Goal: Information Seeking & Learning: Learn about a topic

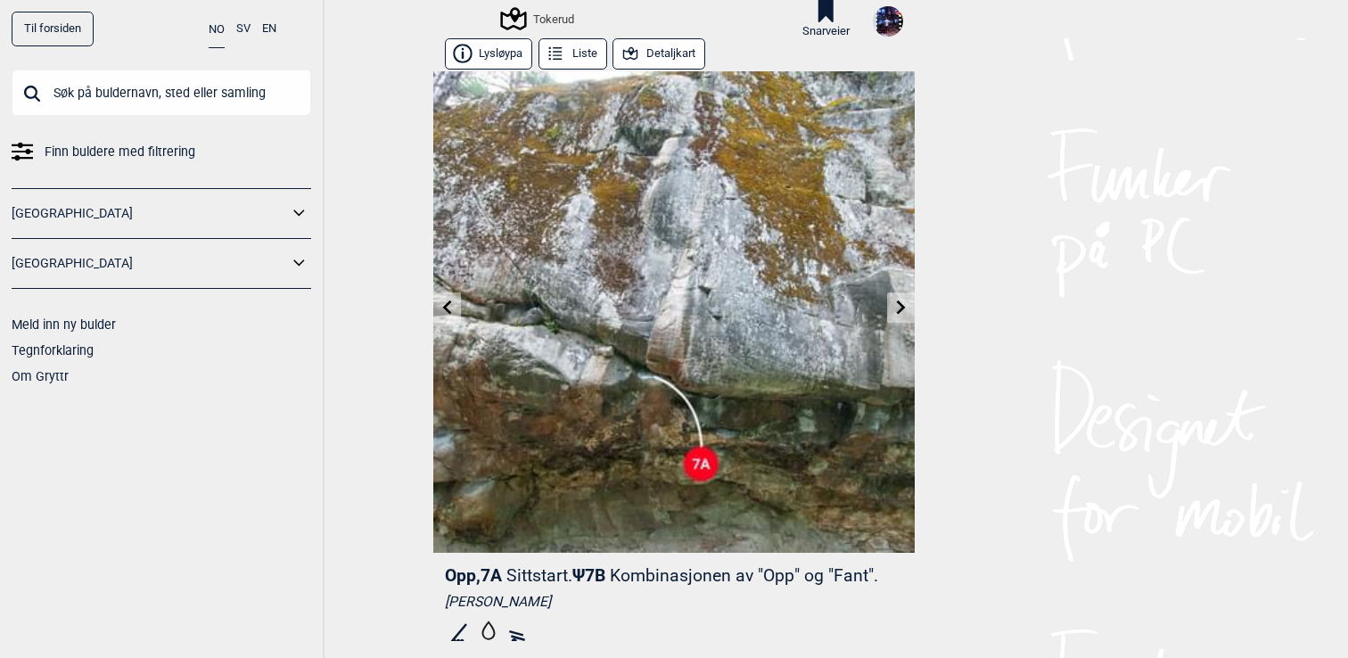
click at [147, 94] on input "text" at bounding box center [161, 93] width 299 height 46
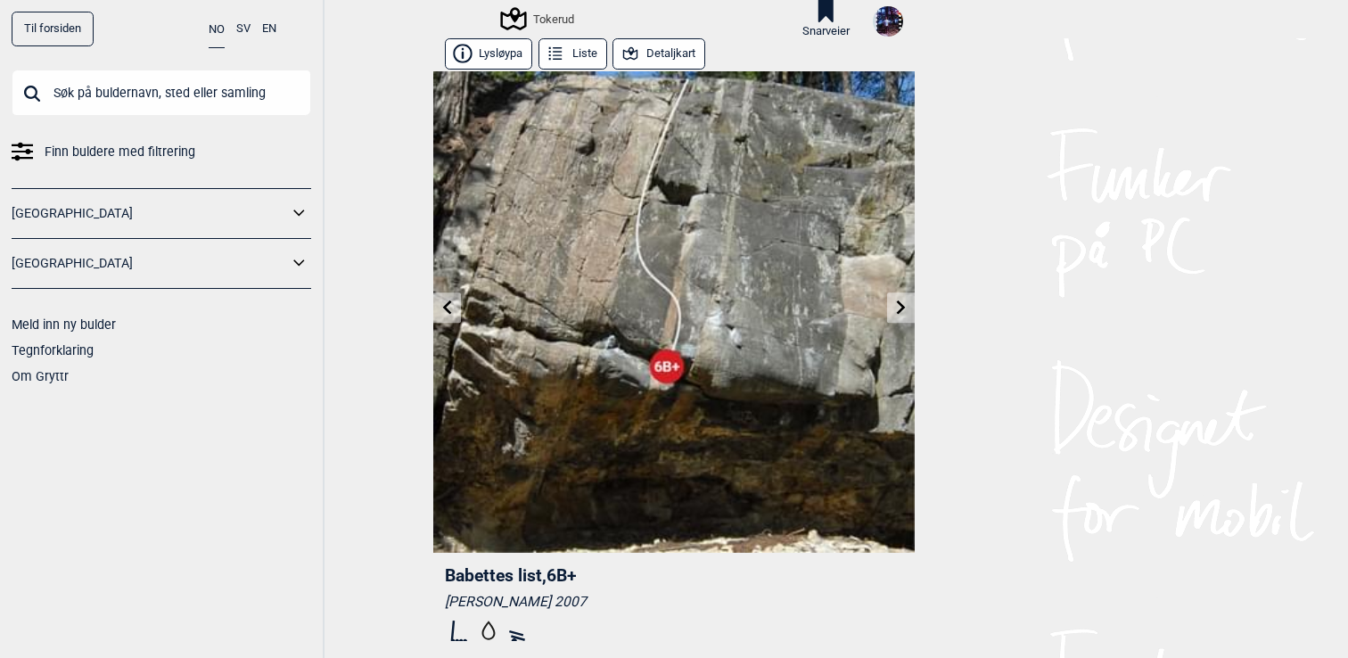
scroll to position [0, 133]
click at [146, 95] on input "text" at bounding box center [161, 93] width 299 height 46
type input "k"
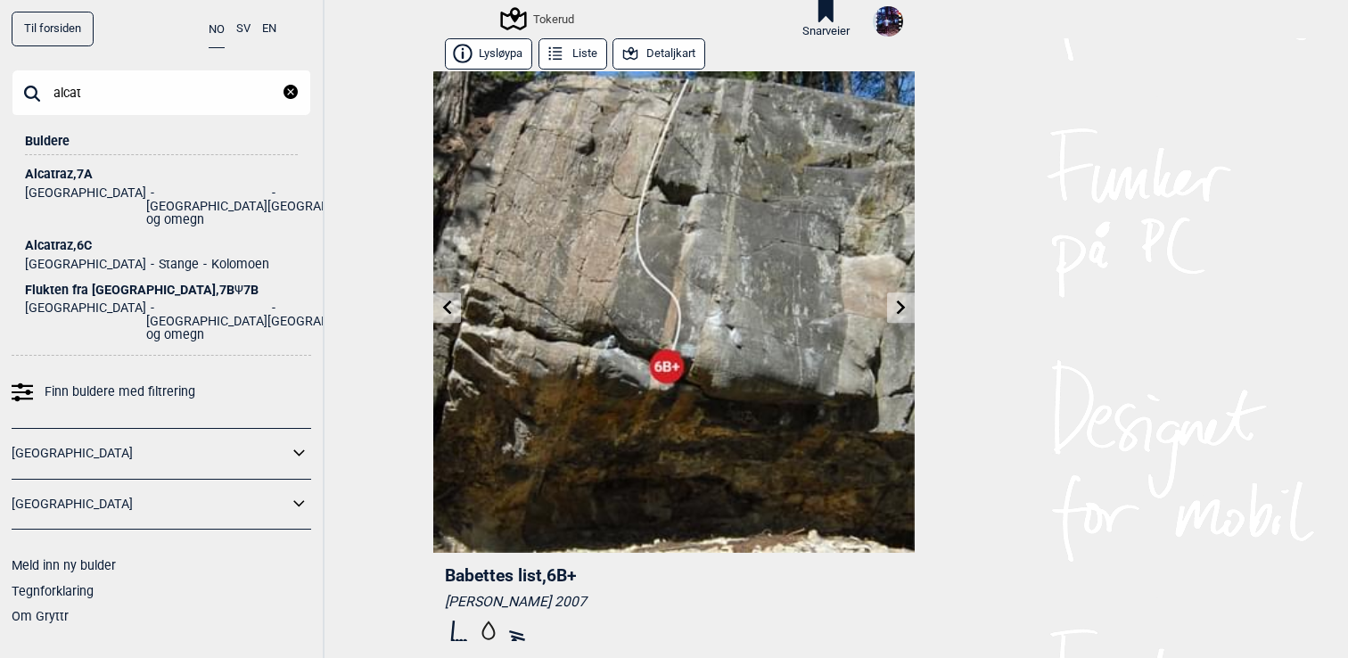
type input "alcat"
click at [75, 173] on div "Alcatraz , 7A" at bounding box center [161, 174] width 273 height 13
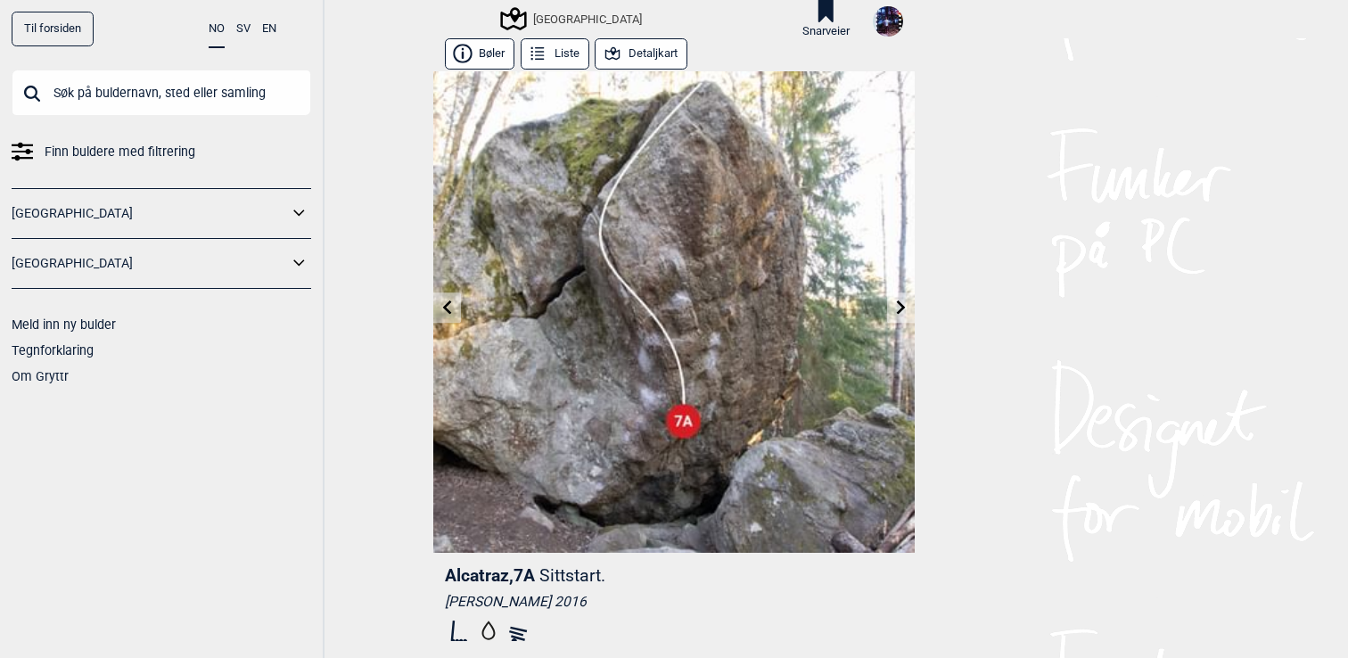
click at [653, 53] on button "Detaljkart" at bounding box center [640, 53] width 93 height 31
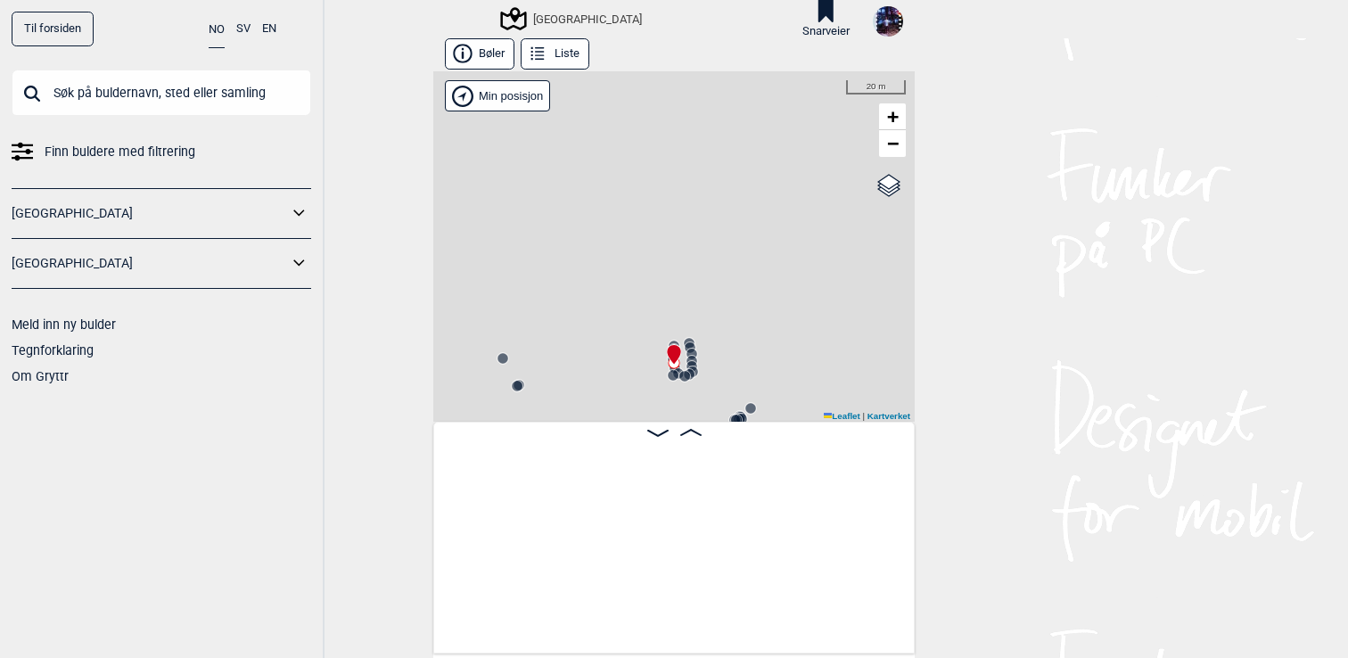
scroll to position [0, 24990]
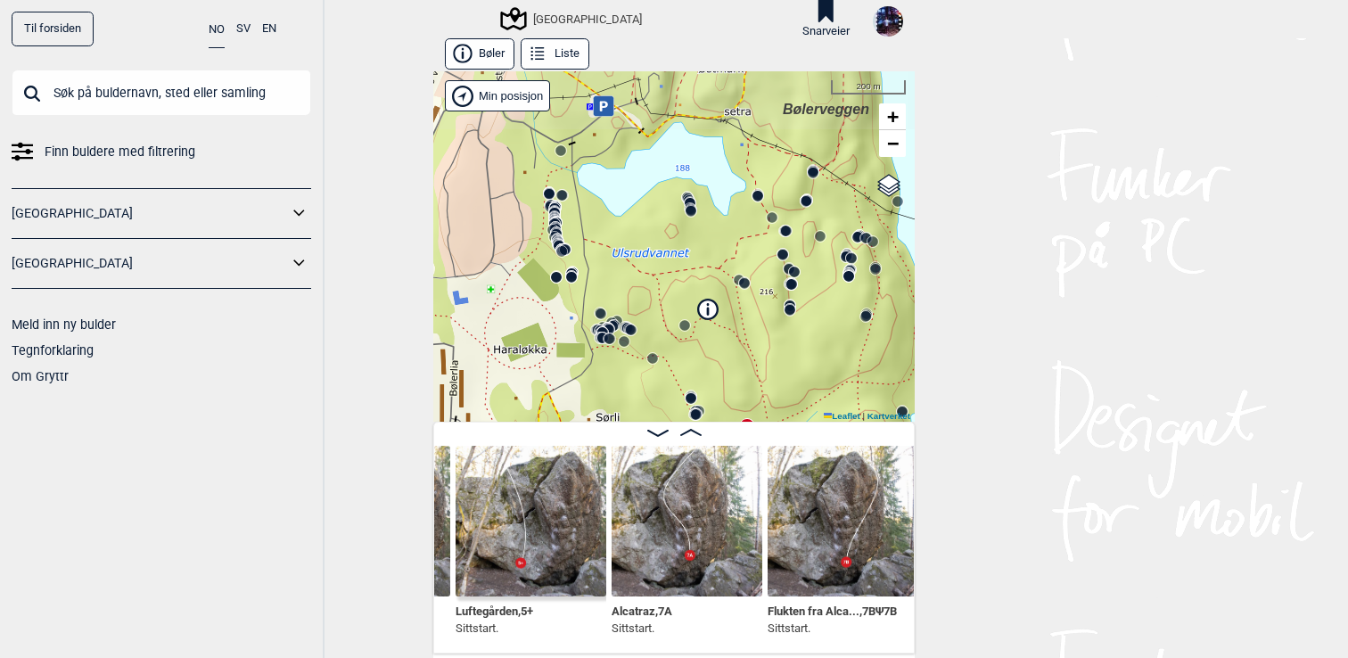
drag, startPoint x: 757, startPoint y: 243, endPoint x: 756, endPoint y: 374, distance: 131.0
click at [756, 374] on div "Speidersteinen Barnehageveggen Cowboyveggen Bølerveggen Sentrale Østmarka" at bounding box center [673, 246] width 481 height 350
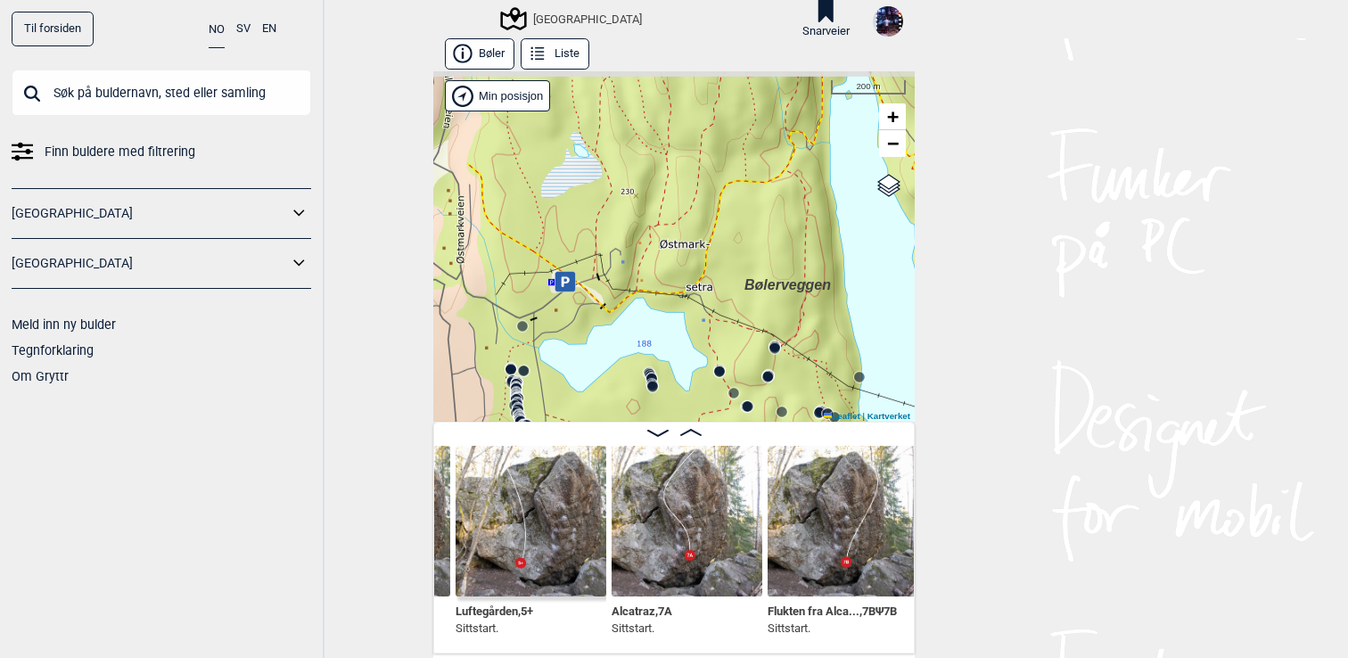
drag, startPoint x: 787, startPoint y: 151, endPoint x: 750, endPoint y: 327, distance: 180.4
click at [750, 328] on div "Speidersteinen Barnehageveggen Cowboyveggen Bølerveggen Sentrale Østmarka" at bounding box center [673, 246] width 481 height 350
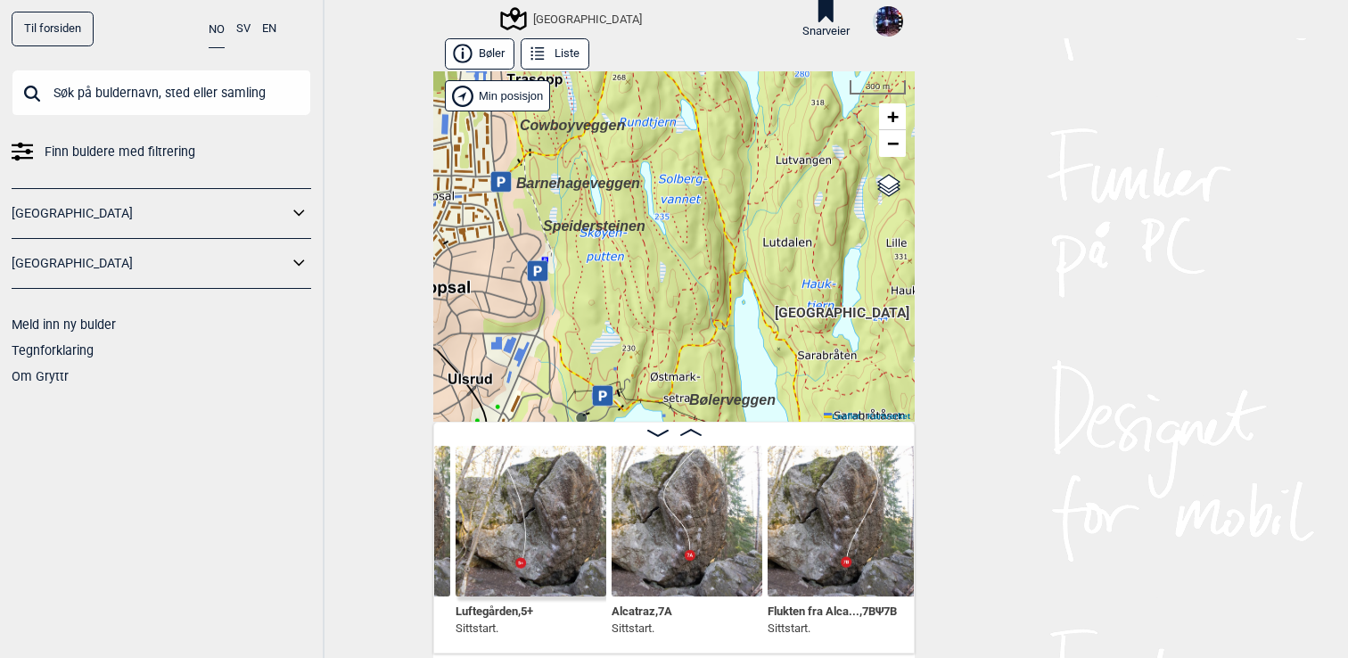
drag, startPoint x: 758, startPoint y: 206, endPoint x: 701, endPoint y: 317, distance: 125.2
click at [701, 317] on div "Speidersteinen Barnehageveggen Cowboyveggen Bølerveggen Sentrale Østmarka" at bounding box center [673, 246] width 481 height 350
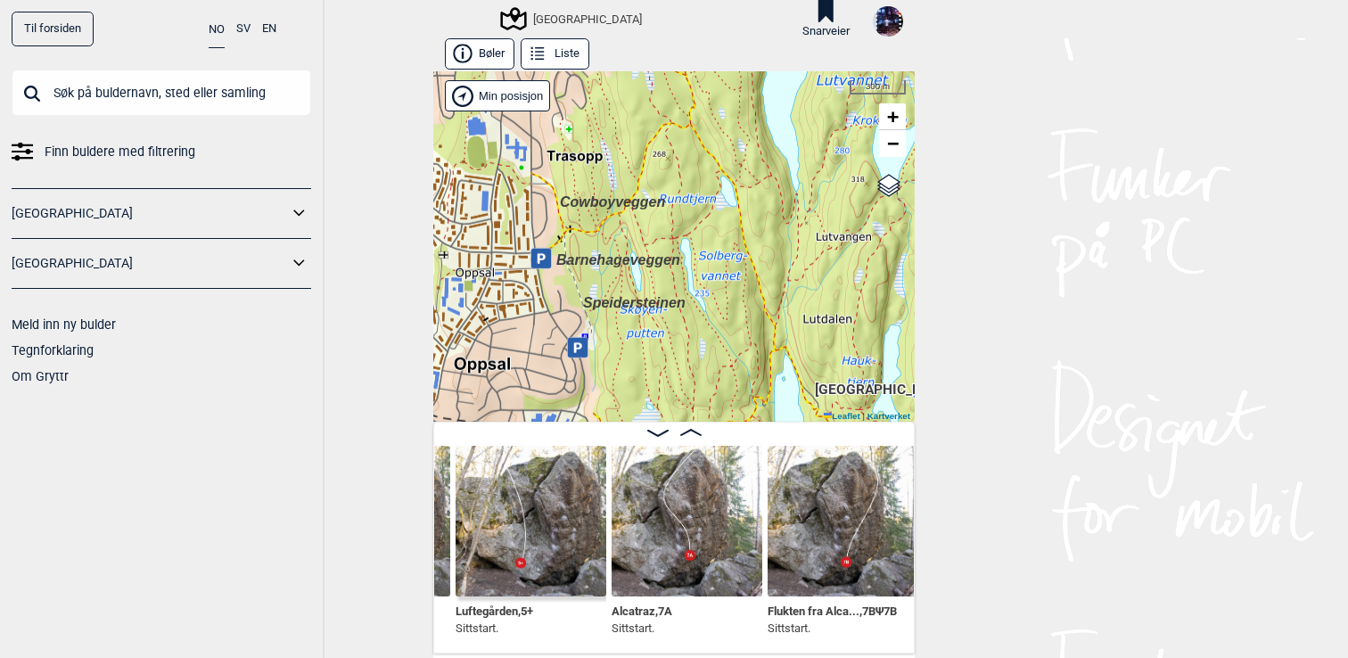
drag, startPoint x: 701, startPoint y: 331, endPoint x: 742, endPoint y: 410, distance: 88.9
click at [742, 410] on div "Speidersteinen Barnehageveggen Cowboyveggen Bølerveggen Sentrale Østmarka" at bounding box center [673, 246] width 481 height 350
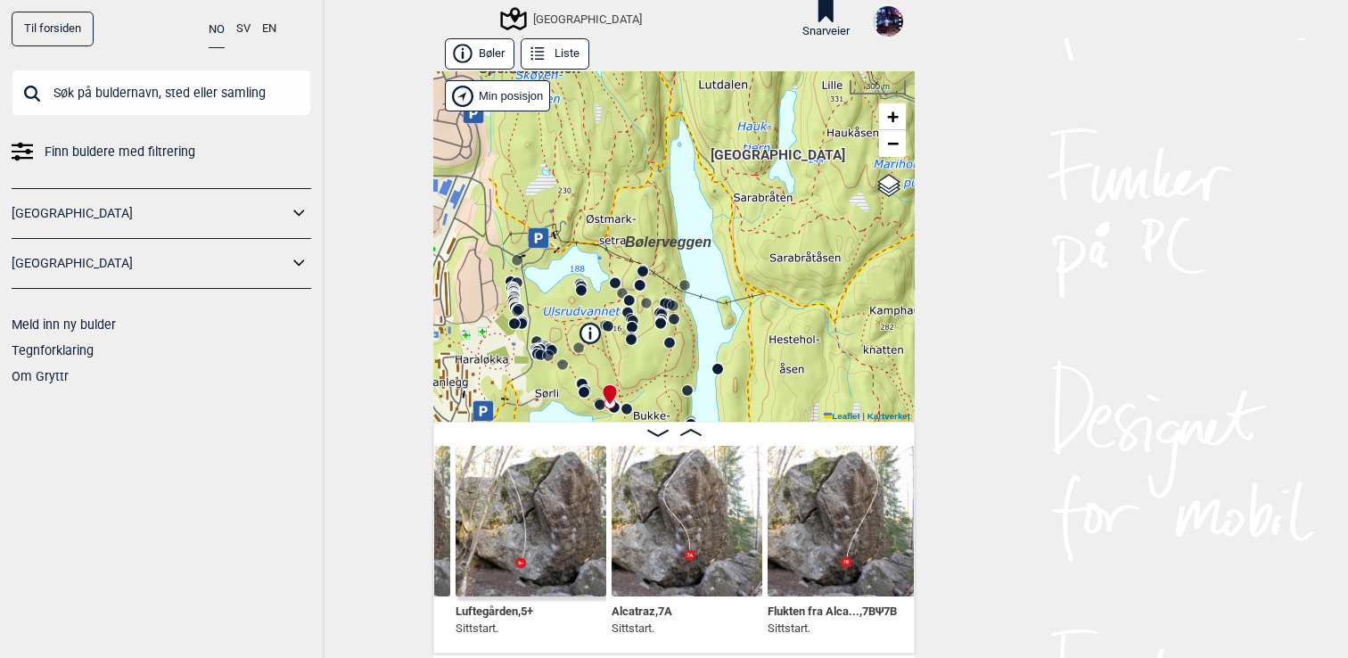
drag, startPoint x: 734, startPoint y: 384, endPoint x: 629, endPoint y: 147, distance: 259.0
click at [629, 147] on div "Speidersteinen Barnehageveggen Cowboyveggen Bølerveggen Sentrale Østmarka" at bounding box center [673, 246] width 481 height 350
